Goal: Task Accomplishment & Management: Use online tool/utility

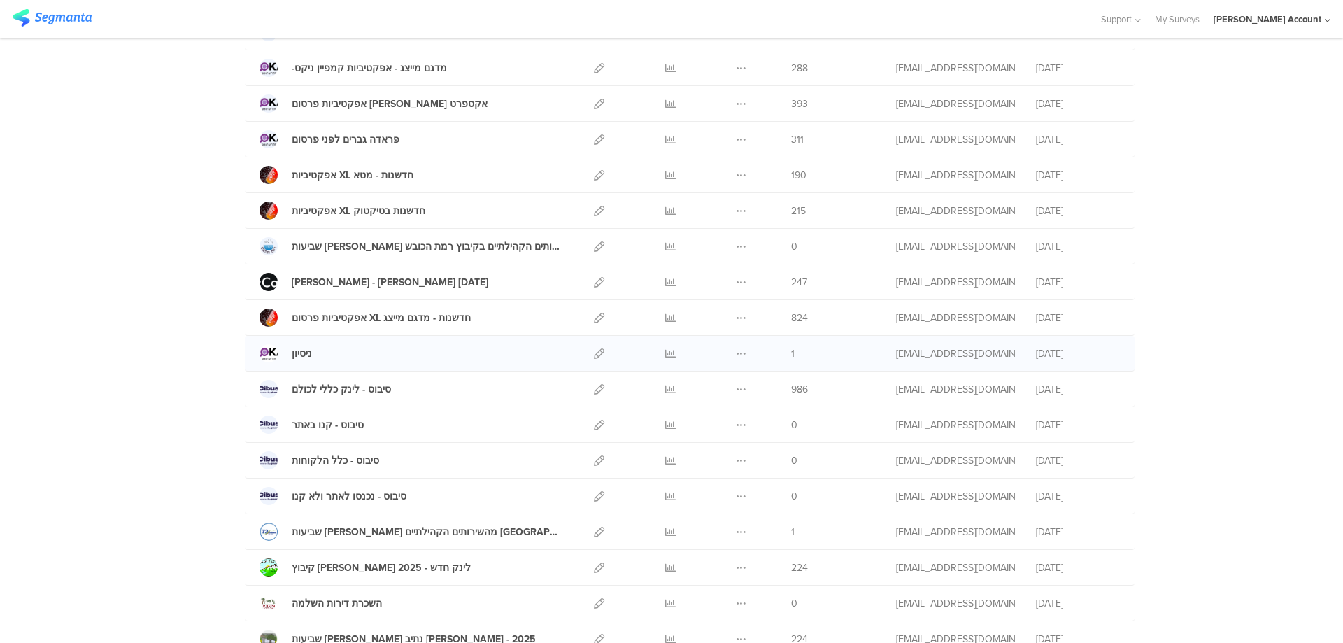
scroll to position [467, 0]
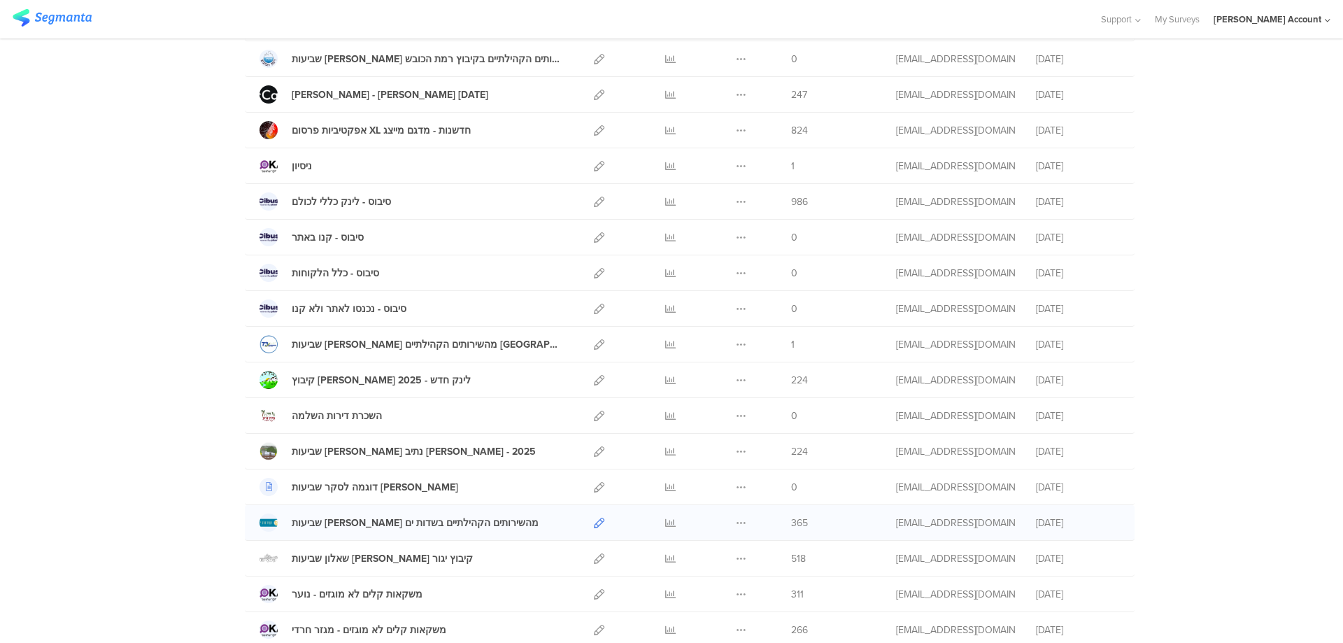
click at [594, 523] on icon at bounding box center [599, 523] width 10 height 10
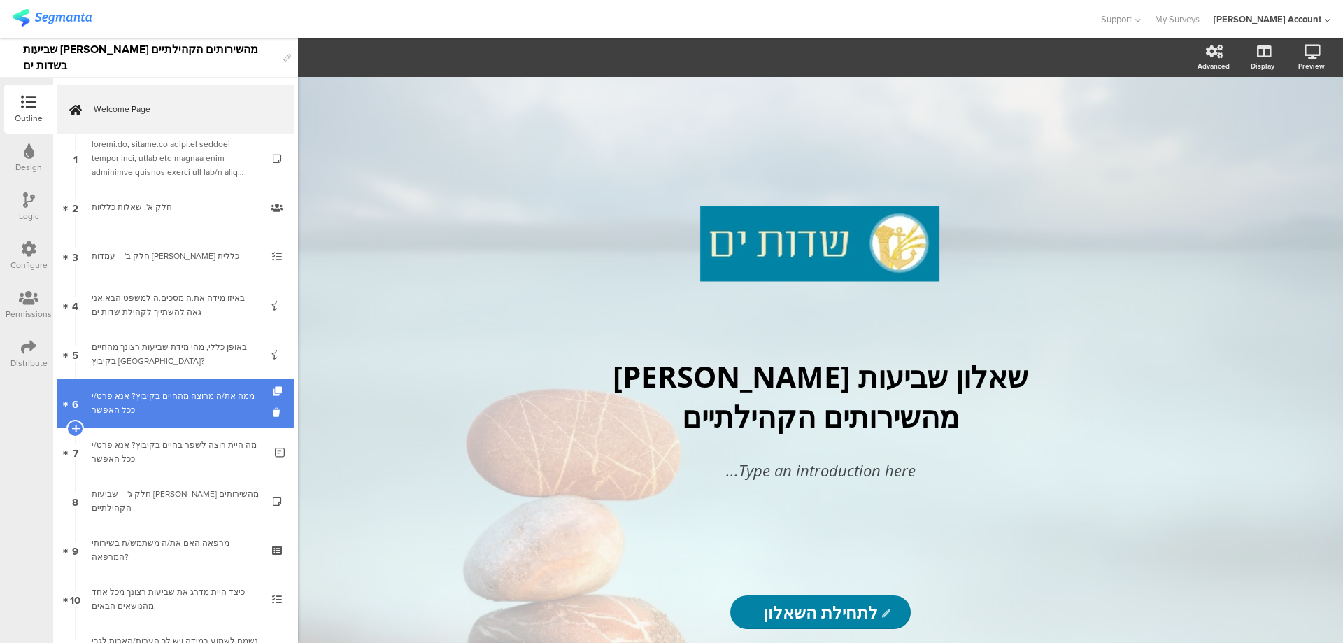
click at [242, 403] on div "ממה את/ה מרוצה מהחיים בקיבוץ? אנא פרט/י ככל האפשר" at bounding box center [178, 403] width 173 height 28
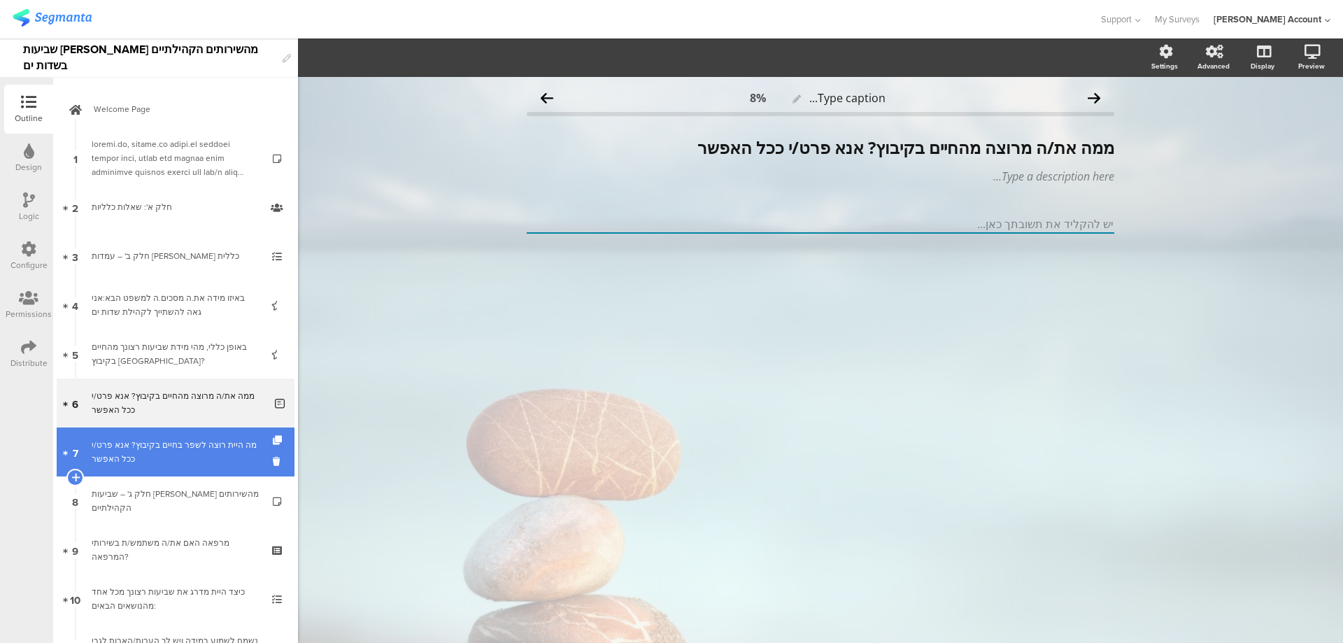
click at [238, 451] on div "מה היית רוצה לשפר בחיים בקיבוץ? אנא פרט/י ככל האפשר" at bounding box center [178, 452] width 173 height 28
click at [238, 446] on div "מה היית רוצה לשפר בחיים בקיבוץ? אנא פרט/י ככל האפשר" at bounding box center [178, 452] width 173 height 28
click at [214, 450] on div "מה היית רוצה לשפר בחיים בקיבוץ? אנא פרט/י ככל האפשר" at bounding box center [178, 452] width 173 height 28
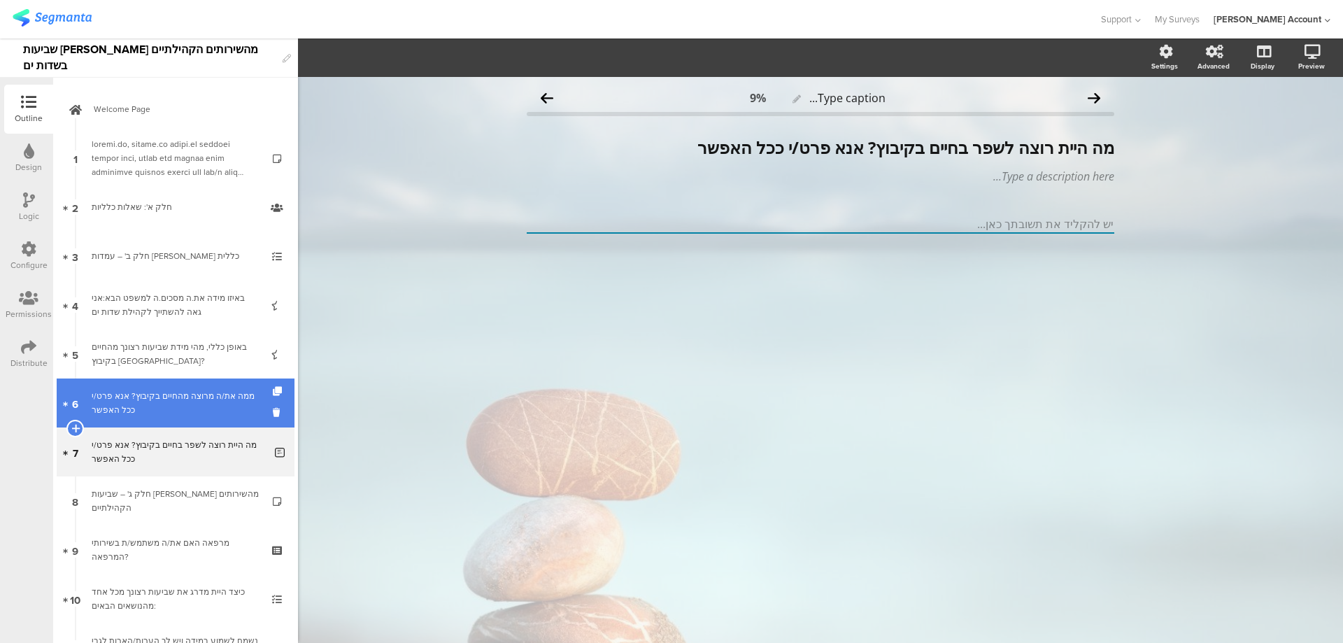
click at [228, 402] on div "ממה את/ה מרוצה מהחיים בקיבוץ? אנא פרט/י ככל האפשר" at bounding box center [178, 403] width 173 height 28
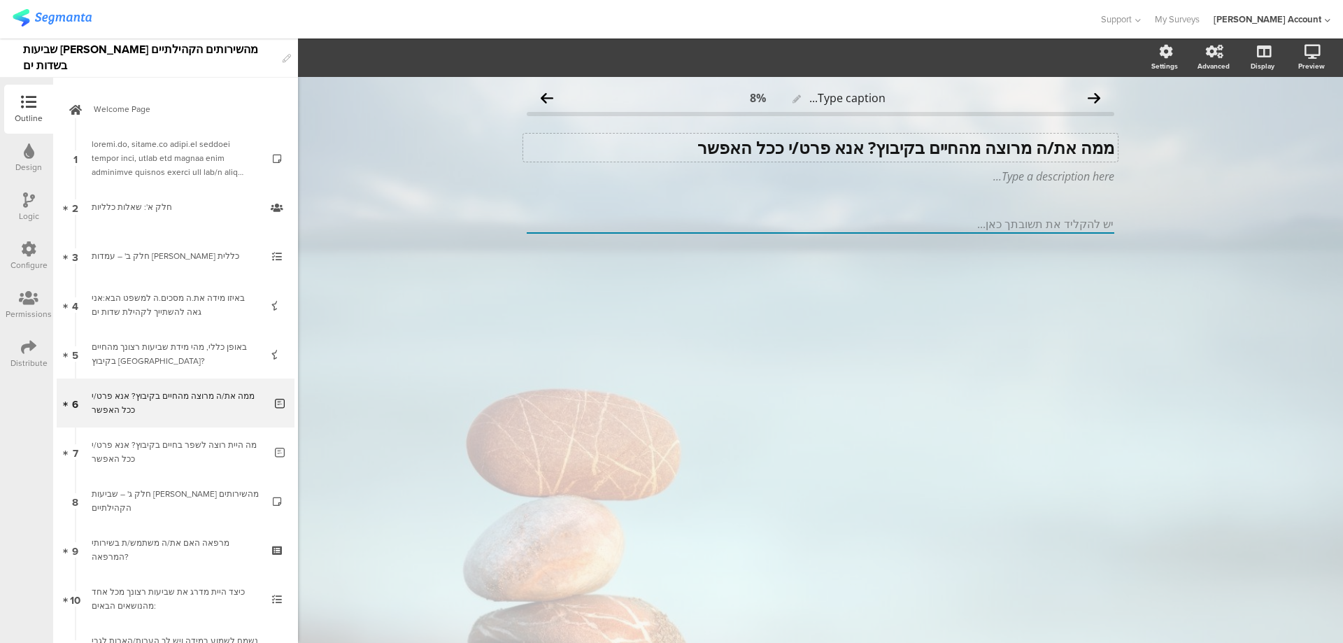
click at [965, 153] on strong "ממה את/ה מרוצה מהחיים בקיבוץ? אנא פרט/י ככל האפשר" at bounding box center [906, 147] width 417 height 23
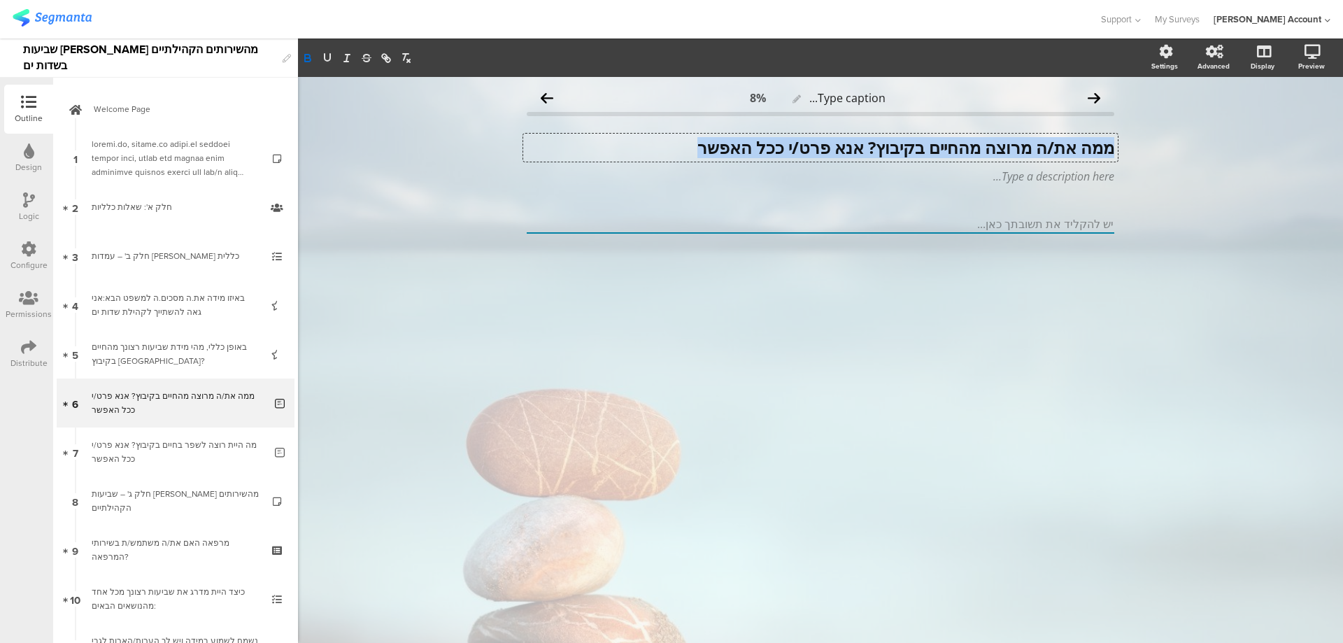
click at [965, 153] on strong "ממה את/ה מרוצה מהחיים בקיבוץ? אנא פרט/י ככל האפשר" at bounding box center [906, 147] width 417 height 23
